Goal: Task Accomplishment & Management: Use online tool/utility

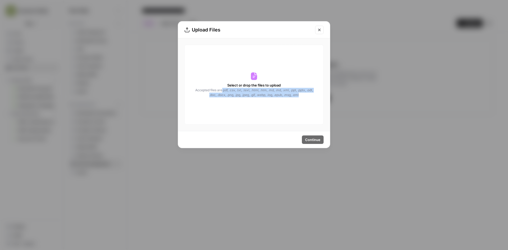
click at [320, 28] on icon "Close modal" at bounding box center [319, 30] width 4 height 4
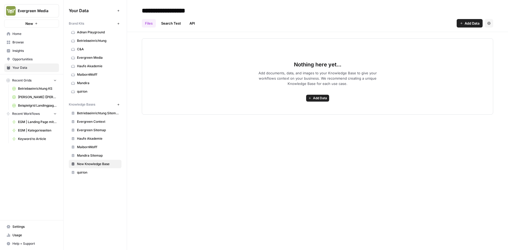
click at [151, 11] on input "**********" at bounding box center [182, 10] width 85 height 11
type input "**********"
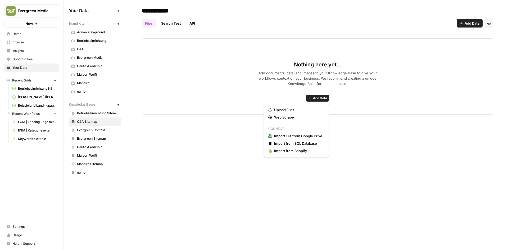
click at [318, 95] on button "Add Data" at bounding box center [317, 98] width 23 height 7
click at [291, 109] on span "Upload Files" at bounding box center [298, 109] width 48 height 5
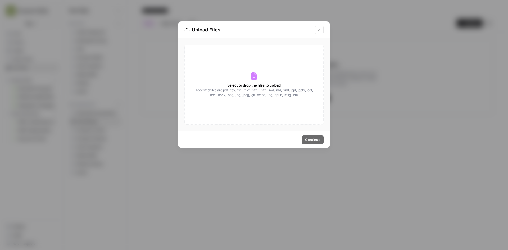
click at [270, 98] on div "Select or drop the files to upload Accepted files are .pdf, .csv, .txt, .text, …" at bounding box center [253, 85] width 139 height 80
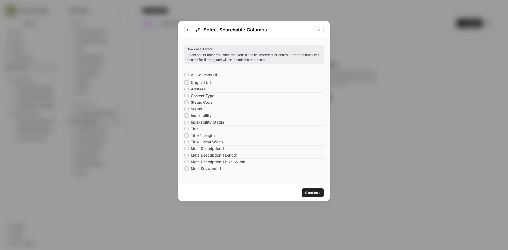
click at [310, 192] on span "Continue" at bounding box center [312, 192] width 15 height 5
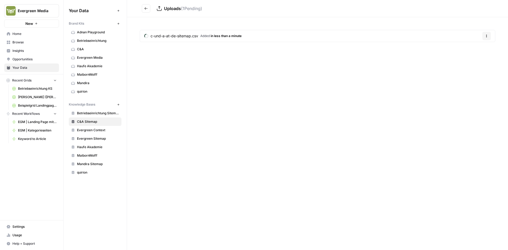
click at [21, 56] on link "Opportunities" at bounding box center [31, 59] width 55 height 8
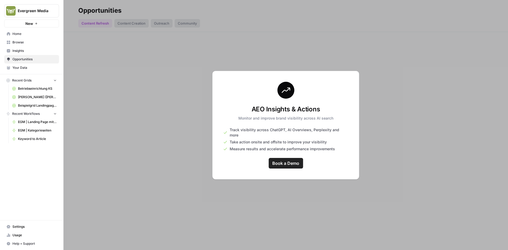
drag, startPoint x: 266, startPoint y: 112, endPoint x: 336, endPoint y: 110, distance: 69.6
click at [336, 110] on div "AEO Insights & Actions Monitor and improve brand visibility across AI search Tr…" at bounding box center [286, 125] width 147 height 109
copy h3 "AEO Insights & Actions"
click at [21, 68] on span "Your Data" at bounding box center [34, 67] width 44 height 5
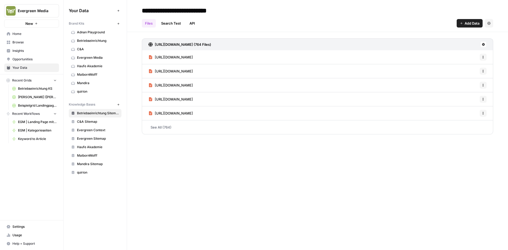
click at [88, 117] on link "Betriebseinrichtung Sitemap" at bounding box center [95, 113] width 53 height 8
click at [89, 123] on span "C&A Sitemap" at bounding box center [98, 121] width 42 height 5
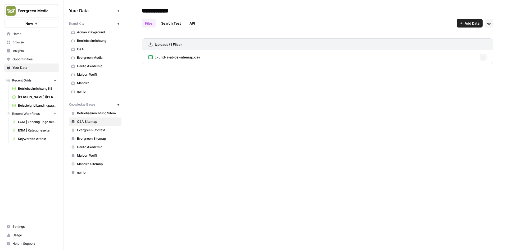
click at [184, 58] on span "c-und-a-at-de-sitemap.csv" at bounding box center [177, 57] width 45 height 5
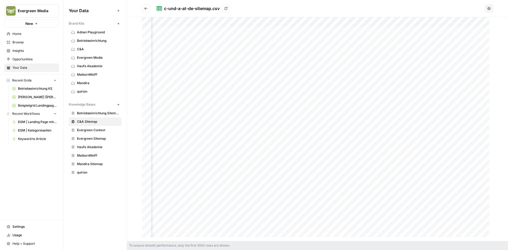
scroll to position [0, 2266]
click at [145, 7] on icon "Go back" at bounding box center [146, 9] width 4 height 4
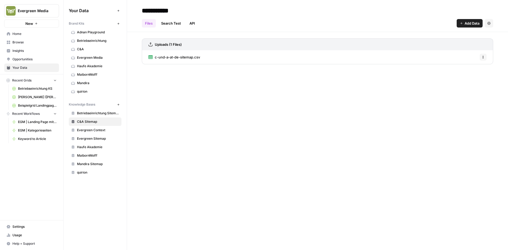
click at [148, 45] on div "Uploads (1 Files)" at bounding box center [317, 44] width 351 height 12
click at [154, 44] on link "Uploads (1 Files)" at bounding box center [164, 45] width 33 height 12
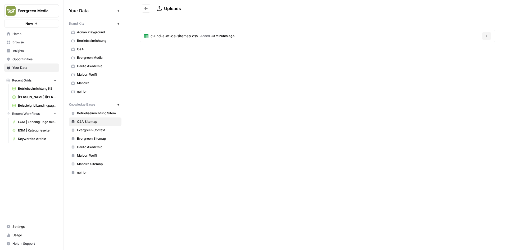
click at [203, 36] on span "Added 30 minutes ago" at bounding box center [217, 36] width 34 height 5
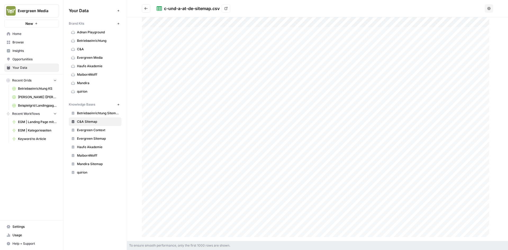
click at [143, 7] on button "Go back" at bounding box center [146, 8] width 8 height 8
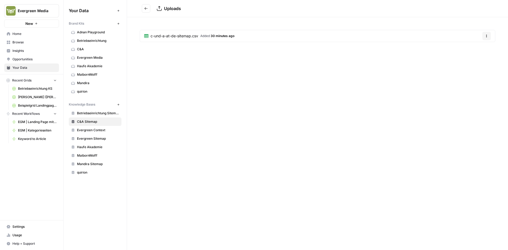
click at [143, 7] on button "Go back" at bounding box center [146, 8] width 8 height 8
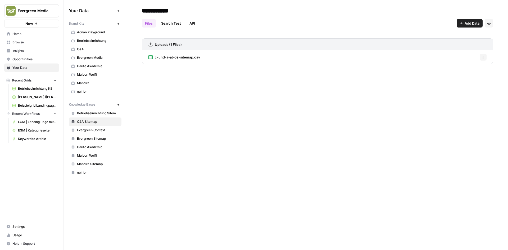
click at [175, 27] on link "Search Test" at bounding box center [171, 23] width 26 height 8
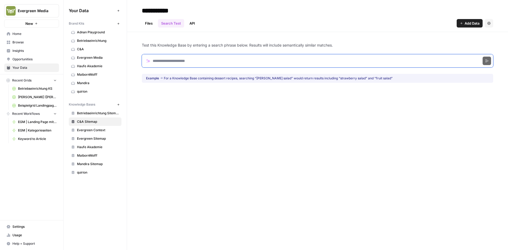
click at [170, 62] on input "Search phrase" at bounding box center [317, 60] width 351 height 13
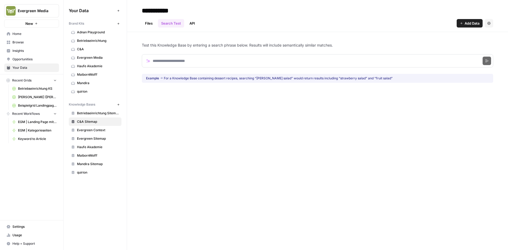
click at [146, 24] on link "Files" at bounding box center [149, 23] width 14 height 8
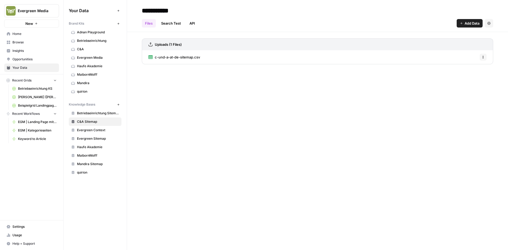
click at [25, 34] on span "Home" at bounding box center [34, 33] width 44 height 5
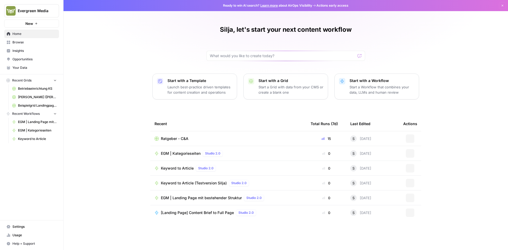
click at [26, 70] on span "Your Data" at bounding box center [34, 67] width 44 height 5
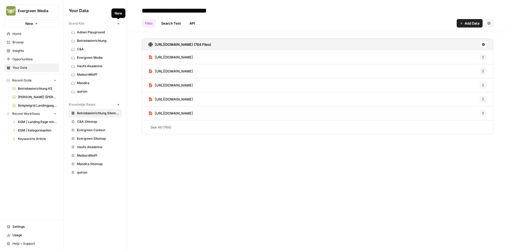
click at [119, 23] on icon "button" at bounding box center [118, 23] width 3 height 3
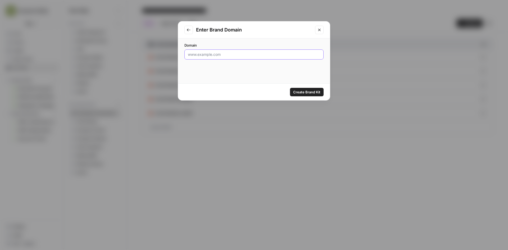
click at [234, 53] on input "Domain" at bounding box center [254, 54] width 132 height 5
click at [202, 59] on div at bounding box center [253, 54] width 139 height 10
paste input "[URL][DOMAIN_NAME]"
drag, startPoint x: 201, startPoint y: 53, endPoint x: 177, endPoint y: 55, distance: 23.9
click at [177, 55] on div "Enter Brand Domain Domain [URL][DOMAIN_NAME] Create Brand Kit" at bounding box center [254, 125] width 508 height 250
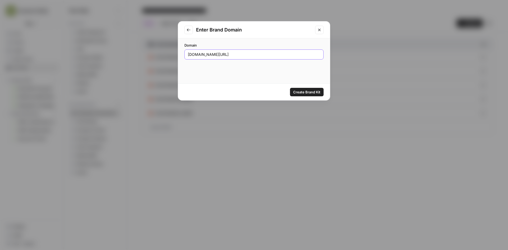
click at [234, 56] on input "[DOMAIN_NAME][URL]" at bounding box center [254, 54] width 132 height 5
type input "[DOMAIN_NAME]"
click at [313, 91] on span "Create Brand Kit" at bounding box center [306, 91] width 27 height 5
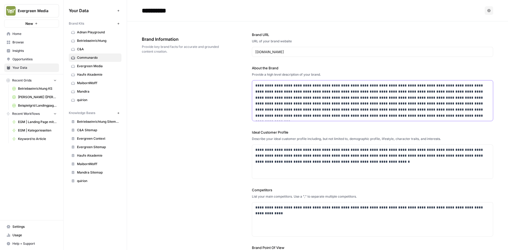
click at [276, 89] on p "**********" at bounding box center [371, 101] width 232 height 36
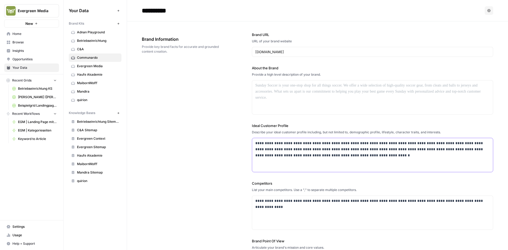
click at [282, 156] on p "**********" at bounding box center [371, 149] width 232 height 18
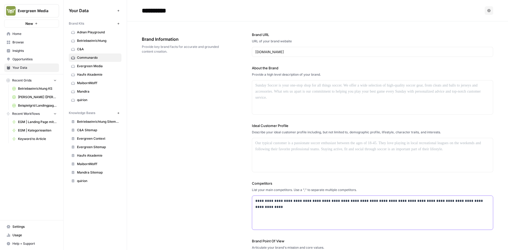
click at [282, 207] on p "**********" at bounding box center [371, 204] width 232 height 12
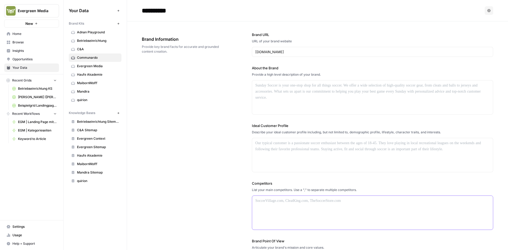
scroll to position [53, 0]
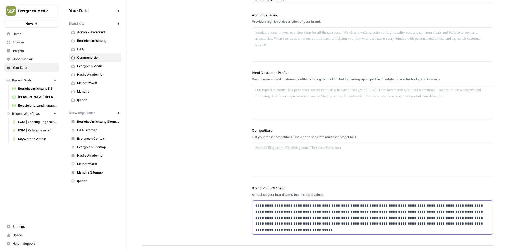
click at [278, 207] on p "**********" at bounding box center [371, 215] width 232 height 24
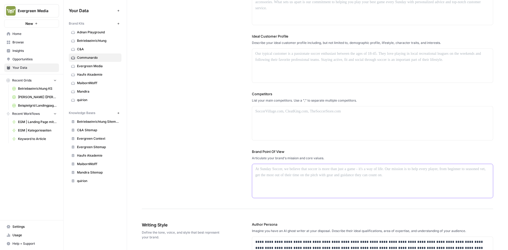
scroll to position [185, 0]
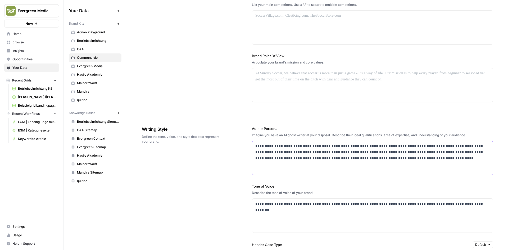
click at [282, 146] on p "**********" at bounding box center [371, 152] width 232 height 18
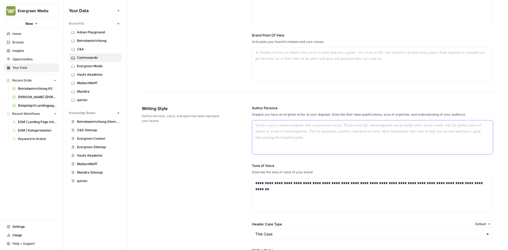
scroll to position [212, 0]
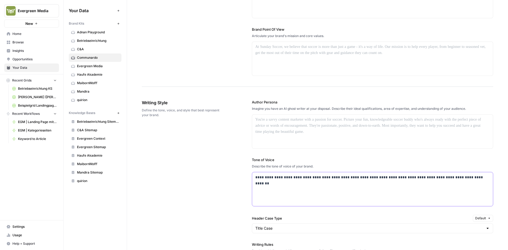
click at [268, 179] on p "**********" at bounding box center [371, 177] width 232 height 6
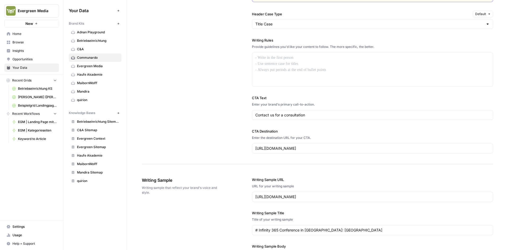
scroll to position [423, 0]
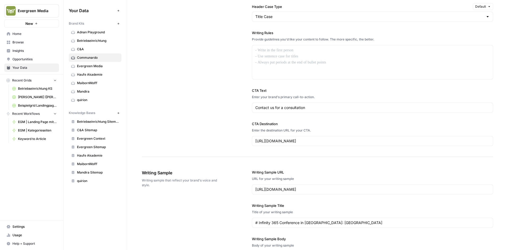
click at [267, 105] on div "Contact us for a consultation" at bounding box center [372, 108] width 241 height 10
type input "Contact us for a consultatio"
click at [268, 109] on input "Contact us for a consultatio" at bounding box center [372, 107] width 234 height 5
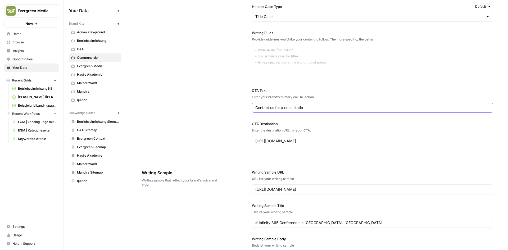
click at [268, 109] on input "Contact us for a consultatio" at bounding box center [372, 107] width 234 height 5
click at [281, 143] on input "[URL][DOMAIN_NAME]" at bounding box center [372, 140] width 234 height 5
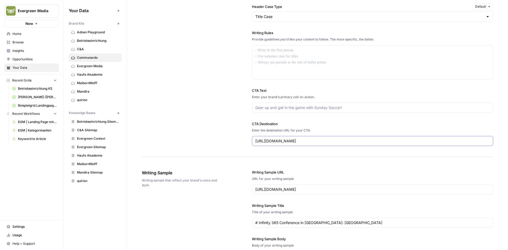
click at [281, 143] on input "[URL][DOMAIN_NAME]" at bounding box center [372, 140] width 234 height 5
click at [273, 191] on input "[URL][DOMAIN_NAME]" at bounding box center [372, 189] width 234 height 5
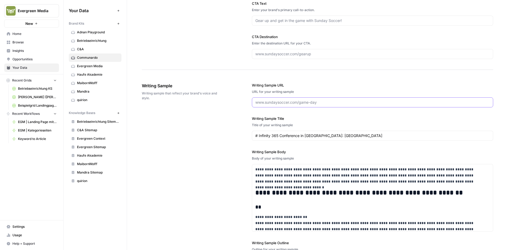
scroll to position [529, 0]
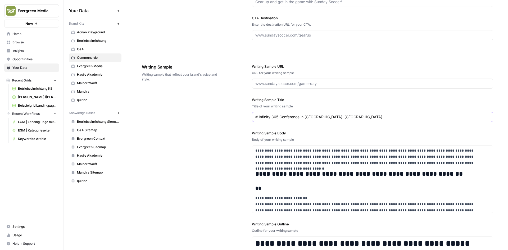
click at [283, 117] on input "# Infinity 365 Conference in [GEOGRAPHIC_DATA]: [GEOGRAPHIC_DATA]" at bounding box center [372, 116] width 234 height 5
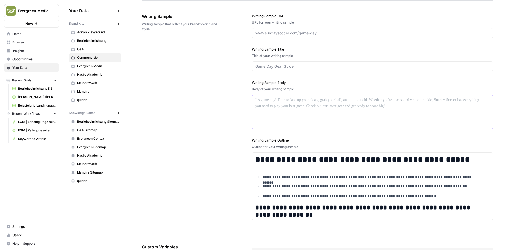
scroll to position [582, 0]
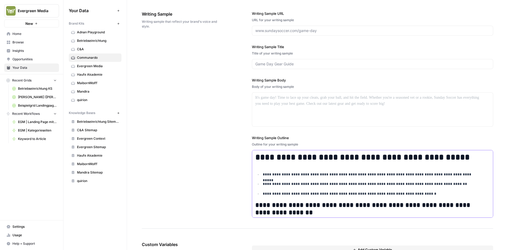
click at [291, 180] on ul "**********" at bounding box center [372, 184] width 234 height 25
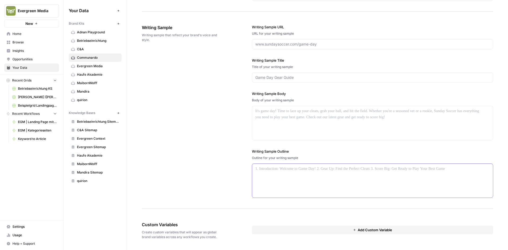
scroll to position [569, 0]
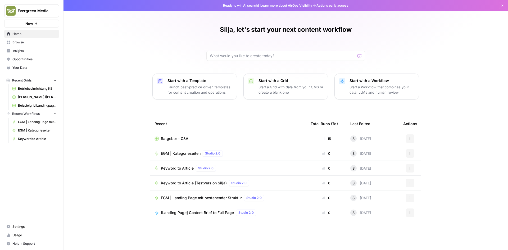
click at [25, 68] on span "Your Data" at bounding box center [34, 67] width 44 height 5
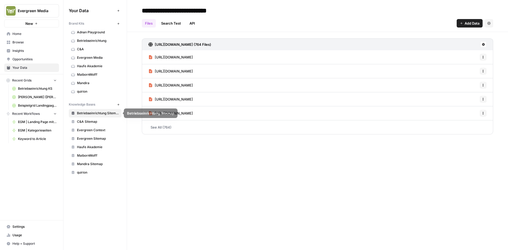
click at [93, 121] on span "C&A Sitemap" at bounding box center [98, 121] width 42 height 5
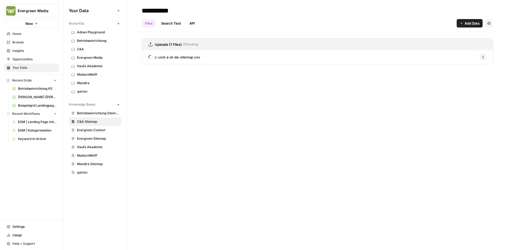
click at [28, 130] on span "EGM | Kategorieseiten" at bounding box center [37, 130] width 39 height 5
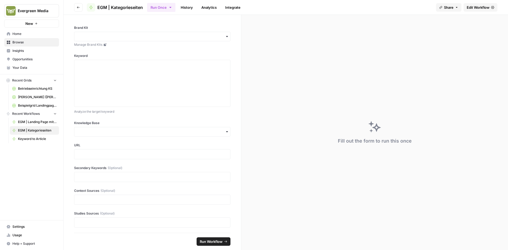
click at [22, 67] on span "Your Data" at bounding box center [34, 67] width 44 height 5
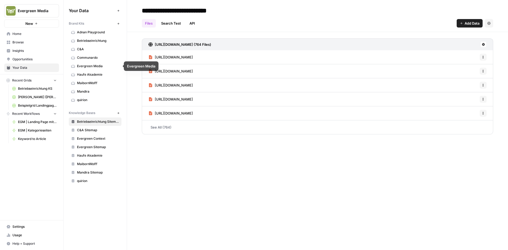
click at [89, 64] on span "Evergreen Media" at bounding box center [98, 66] width 42 height 5
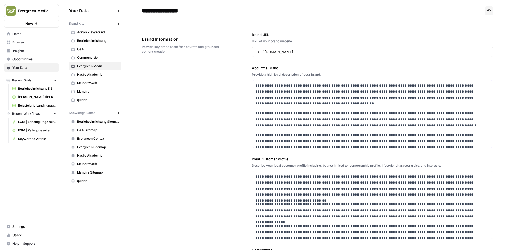
click at [273, 113] on p "**********" at bounding box center [369, 119] width 228 height 18
copy div "**********"
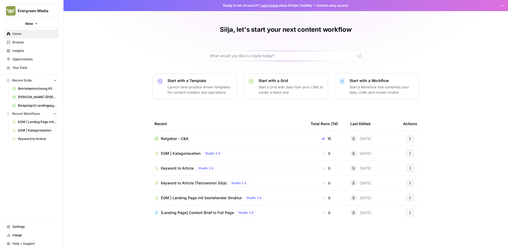
drag, startPoint x: 29, startPoint y: 67, endPoint x: 31, endPoint y: 65, distance: 3.2
click at [29, 67] on span "Your Data" at bounding box center [34, 67] width 44 height 5
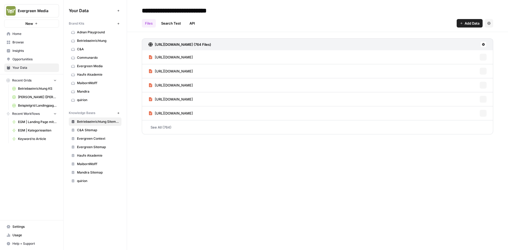
click at [86, 58] on span "Communardo" at bounding box center [98, 57] width 42 height 5
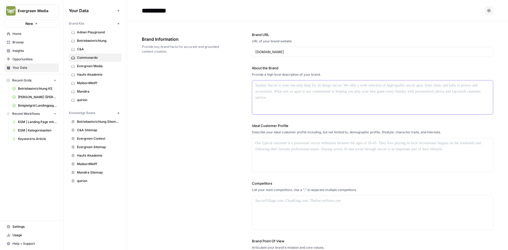
click at [334, 100] on div at bounding box center [372, 97] width 241 height 34
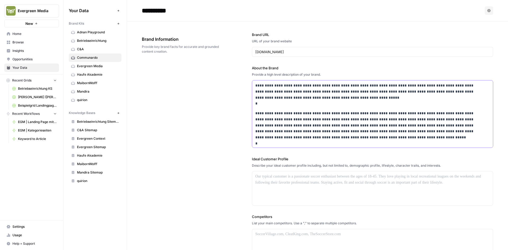
click at [253, 105] on div "**********" at bounding box center [372, 183] width 241 height 207
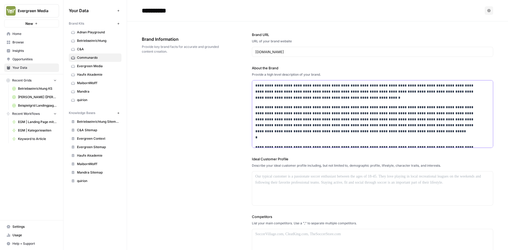
click at [255, 138] on p "**********" at bounding box center [369, 122] width 228 height 36
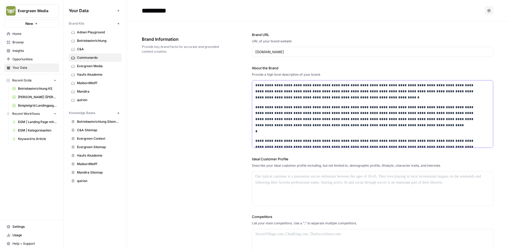
scroll to position [79, 0]
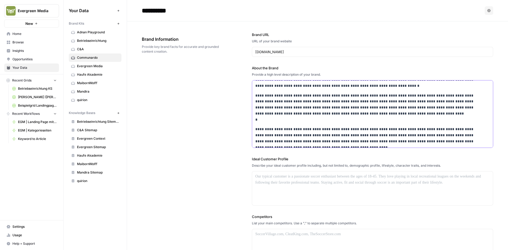
click at [255, 119] on p "**********" at bounding box center [369, 108] width 228 height 30
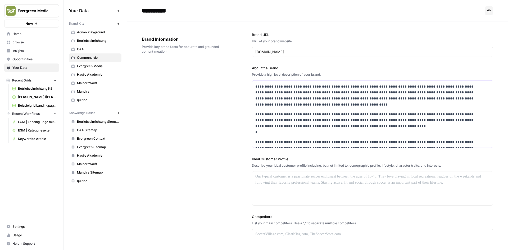
scroll to position [122, 0]
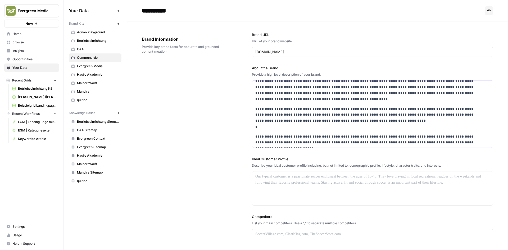
click at [254, 127] on div "**********" at bounding box center [372, 53] width 241 height 189
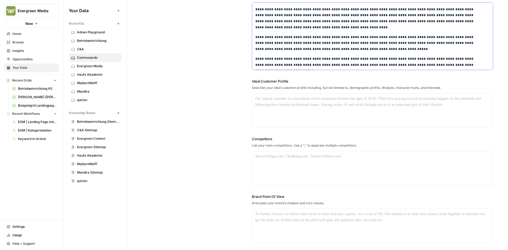
scroll to position [79, 0]
